Goal: Task Accomplishment & Management: Use online tool/utility

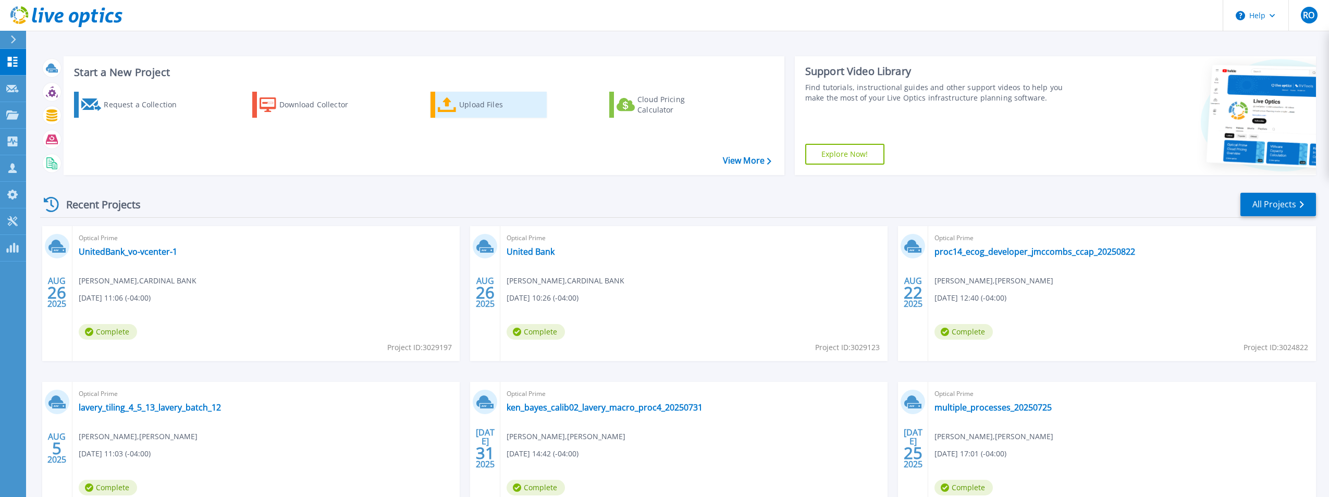
click at [482, 95] on div "Upload Files" at bounding box center [500, 104] width 83 height 21
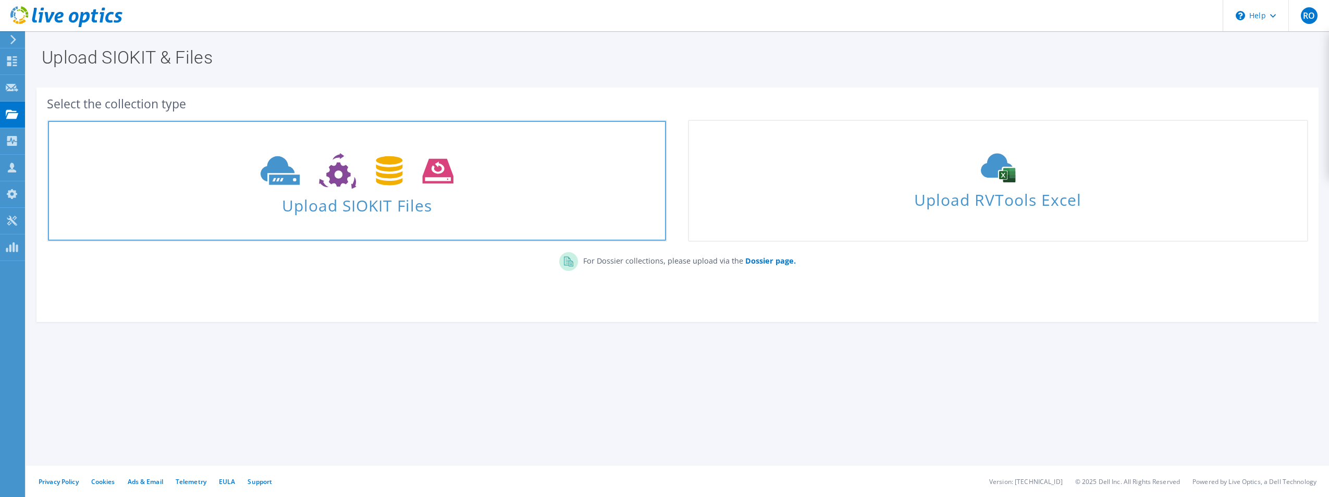
click at [377, 212] on span "Upload SIOKIT Files" at bounding box center [357, 202] width 618 height 22
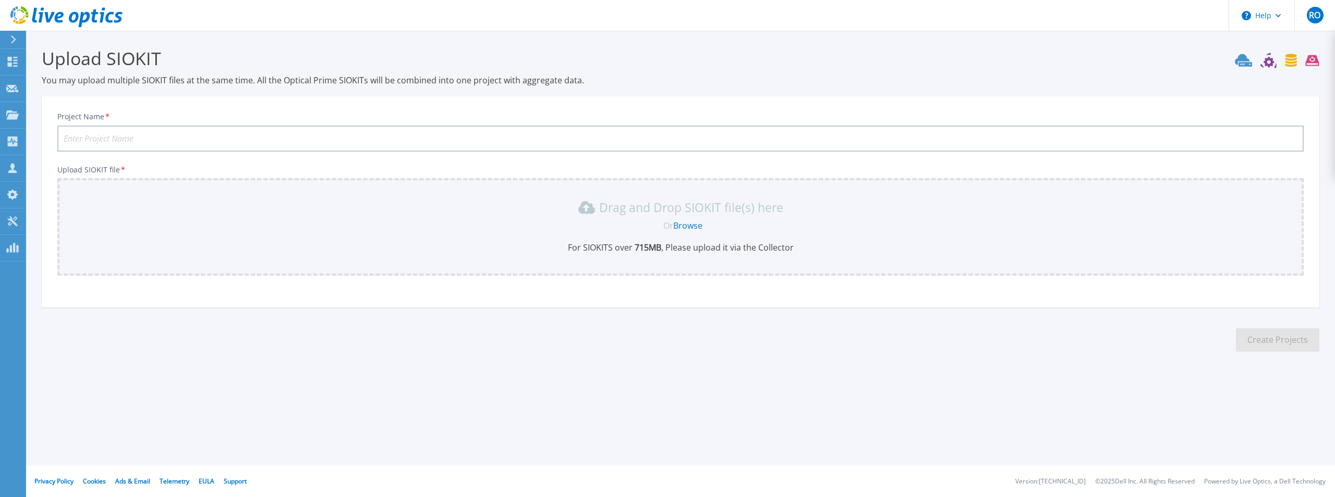
click at [695, 225] on link "Browse" at bounding box center [687, 225] width 29 height 11
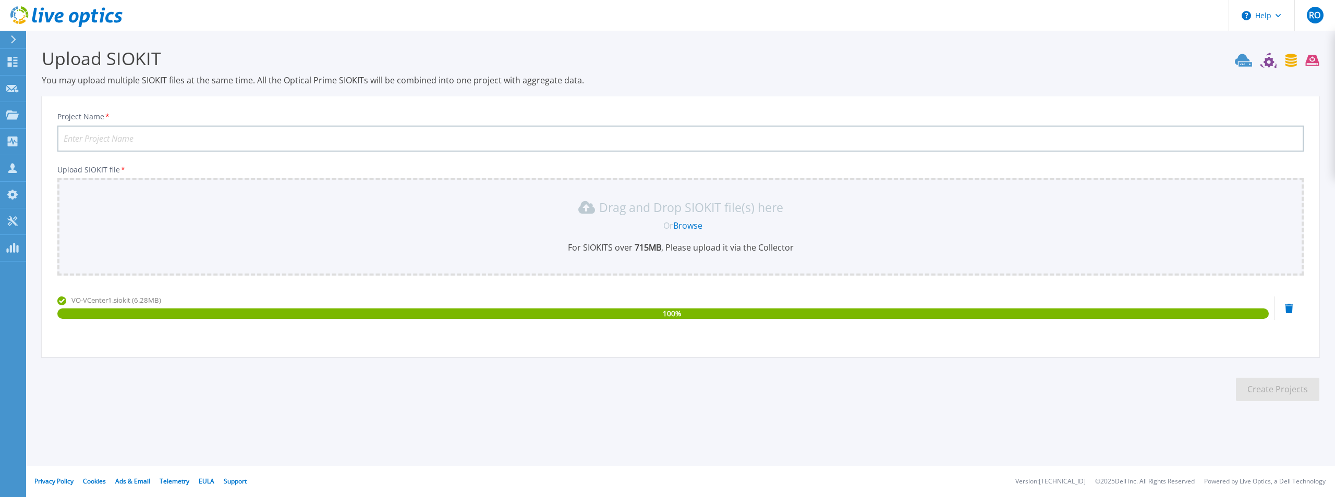
click at [108, 139] on input "Project Name *" at bounding box center [680, 139] width 1246 height 26
click at [104, 139] on input "Project Name *" at bounding box center [680, 139] width 1246 height 26
type input "UB VA VDI"
click at [1297, 392] on button "Create Projects" at bounding box center [1277, 389] width 83 height 23
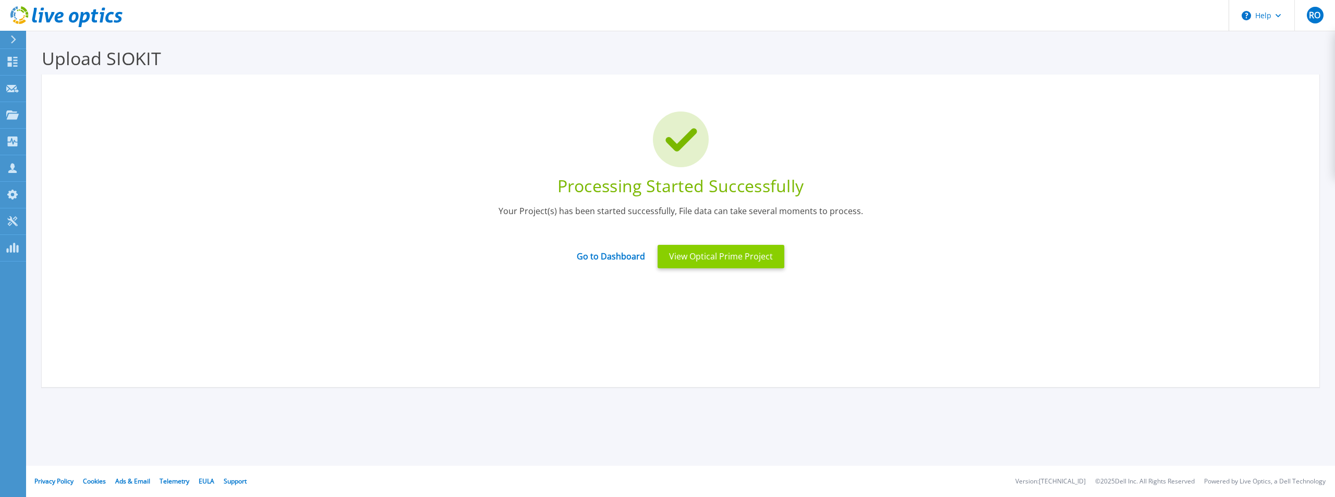
click at [707, 252] on button "View Optical Prime Project" at bounding box center [720, 256] width 127 height 23
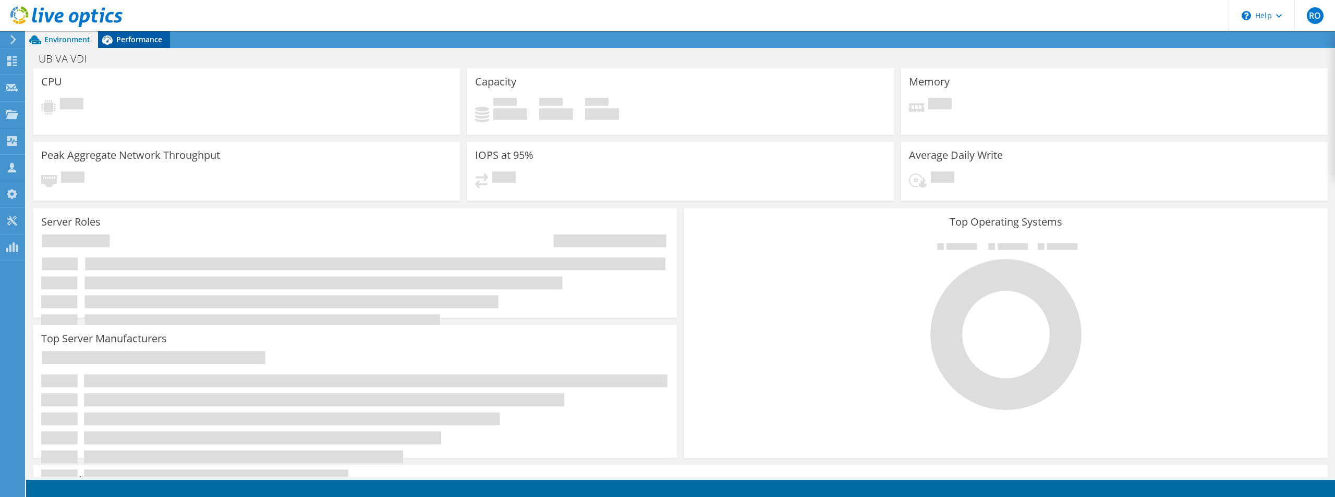
click at [143, 39] on span "Performance" at bounding box center [139, 39] width 46 height 10
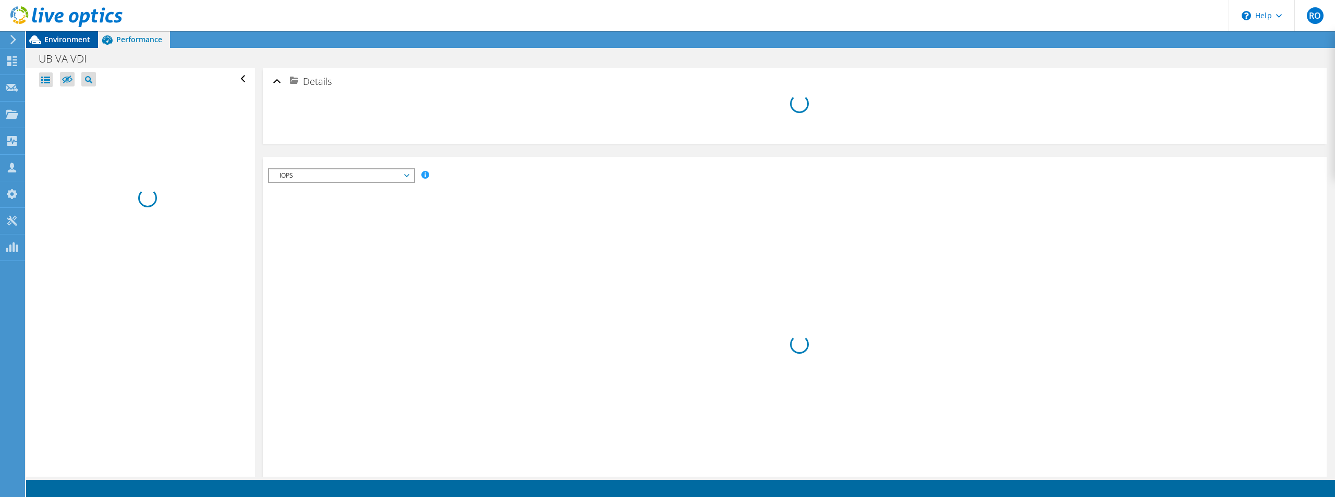
click at [70, 41] on span "Environment" at bounding box center [67, 39] width 46 height 10
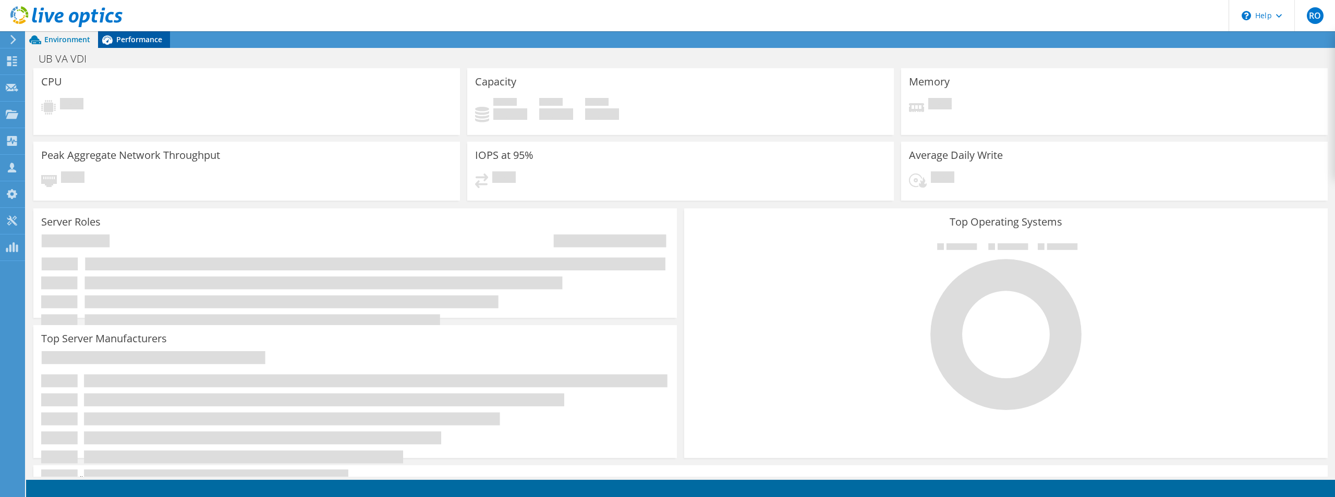
click at [142, 45] on div "Performance" at bounding box center [134, 39] width 72 height 17
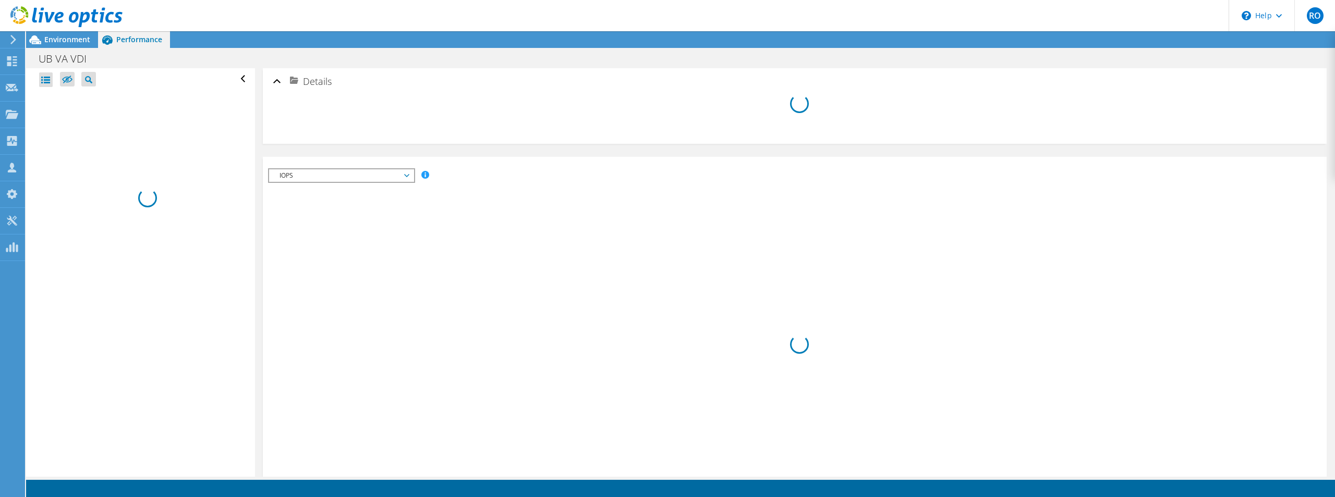
click at [21, 18] on icon at bounding box center [66, 16] width 112 height 21
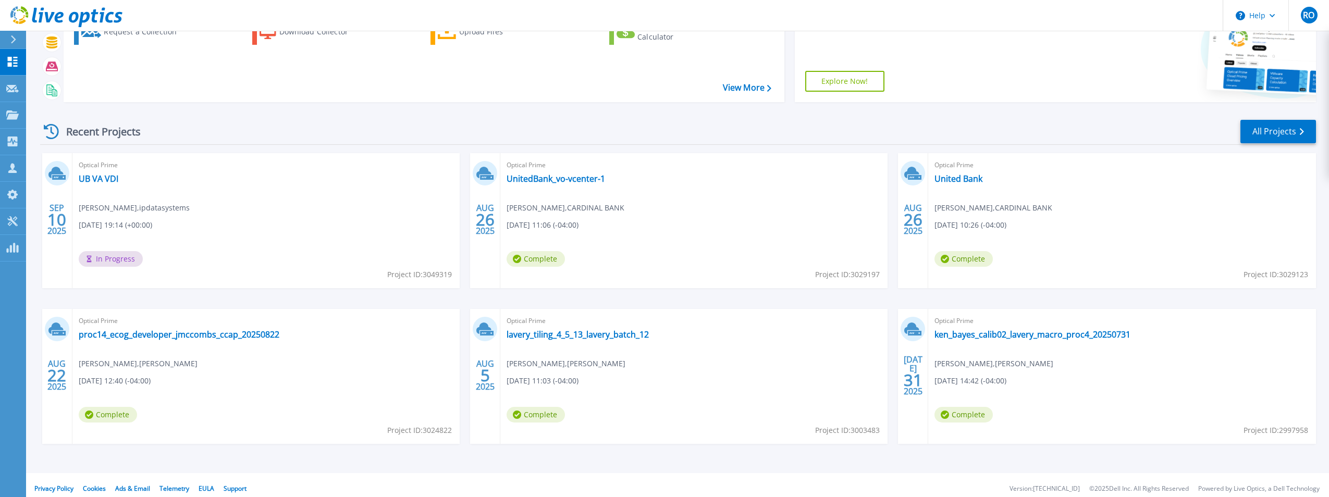
scroll to position [80, 0]
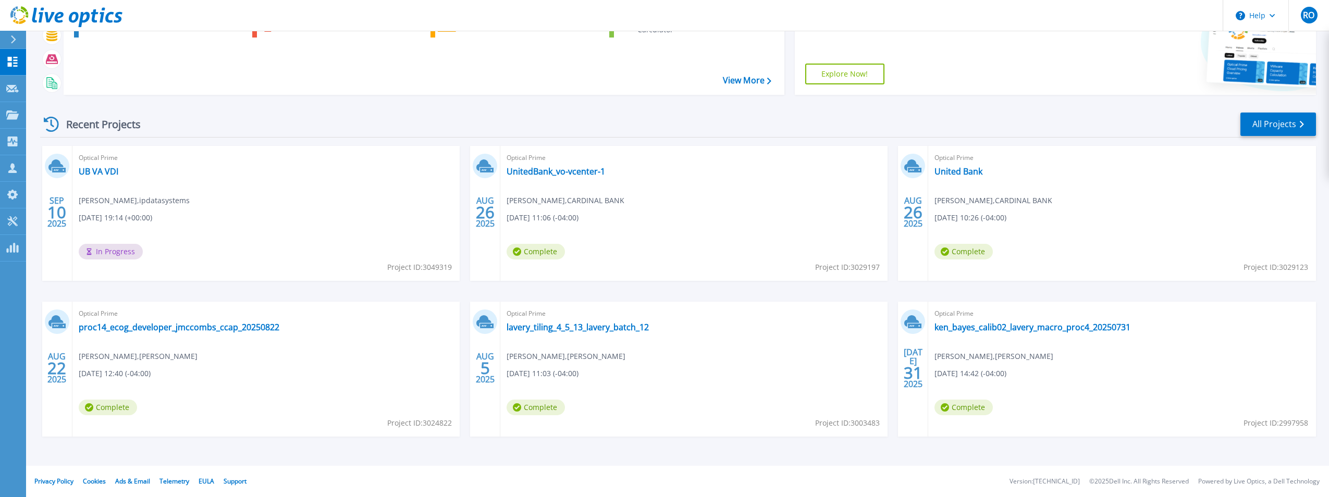
click at [49, 243] on div "SEP 10 2025" at bounding box center [57, 213] width 30 height 135
click at [216, 175] on div "Optical Prime UB VA VDI Robert Oleyar , ipdatasystems 09/10/2025, 19:14 (+00:00…" at bounding box center [265, 213] width 387 height 135
click at [93, 169] on link "UB VA VDI" at bounding box center [99, 171] width 40 height 10
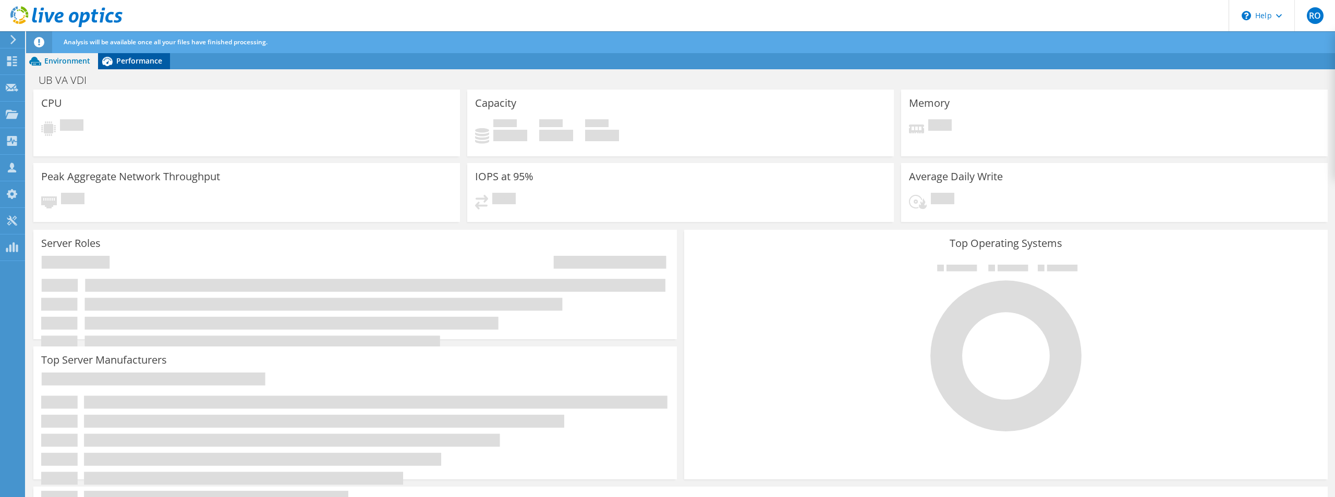
click at [130, 63] on span "Performance" at bounding box center [139, 61] width 46 height 10
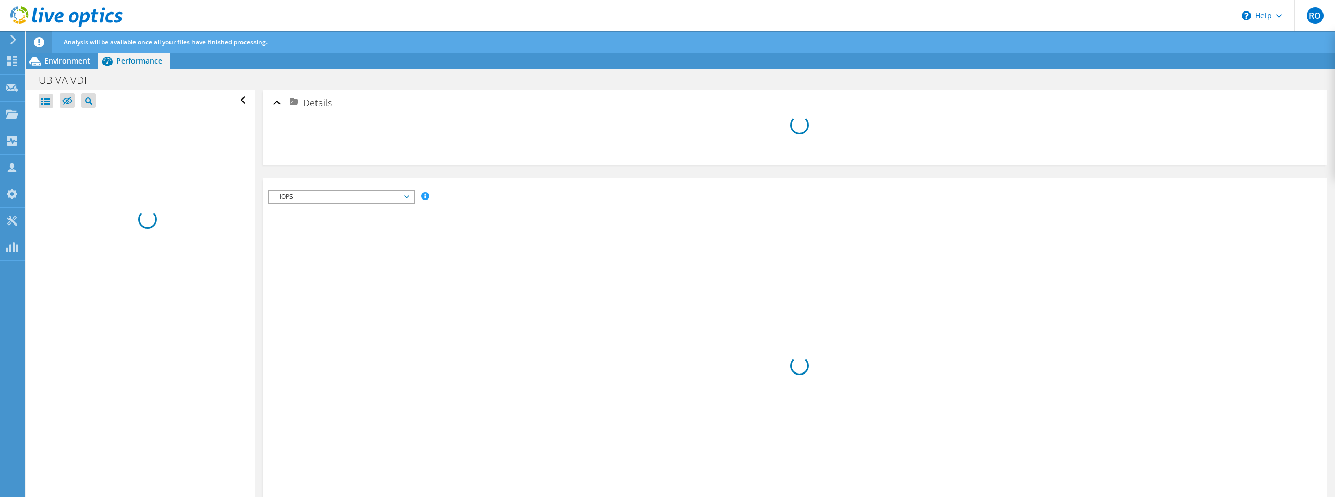
click at [23, 15] on icon at bounding box center [66, 16] width 112 height 21
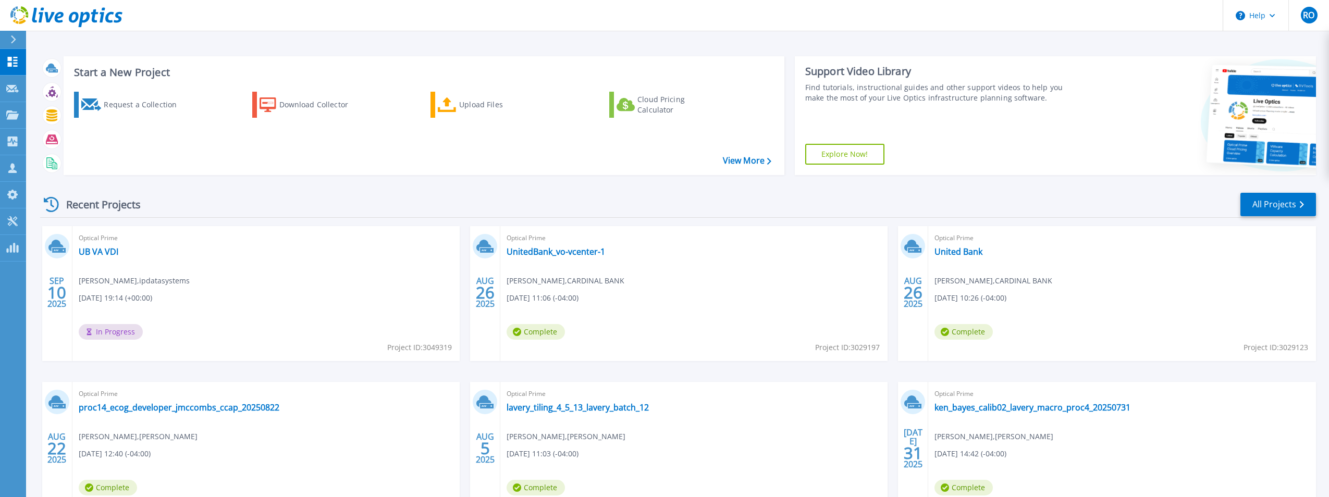
click at [299, 289] on div "Optical Prime UB VA VDI [PERSON_NAME] , ipdatasystems [DATE] 19:14 (+00:00) In …" at bounding box center [265, 293] width 387 height 135
click at [27, 17] on icon at bounding box center [27, 16] width 3 height 3
click at [316, 193] on div "Recent Projects All Projects" at bounding box center [678, 205] width 1276 height 26
